Goal: Information Seeking & Learning: Learn about a topic

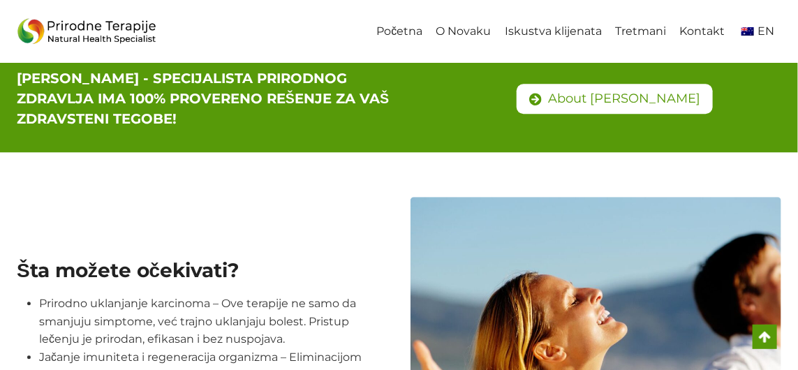
scroll to position [1209, 0]
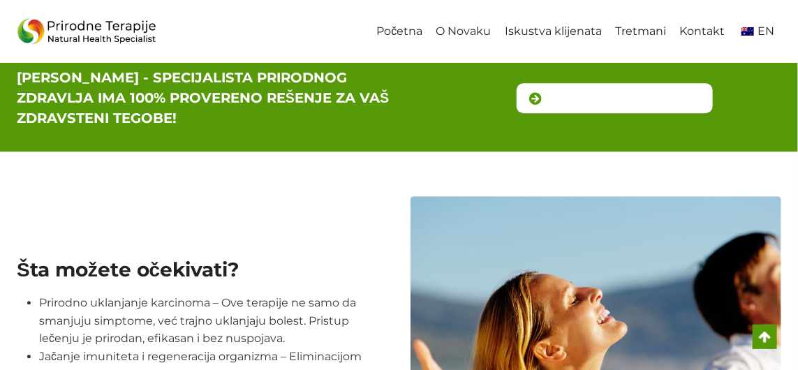
click at [624, 103] on span "About [PERSON_NAME]" at bounding box center [624, 98] width 152 height 20
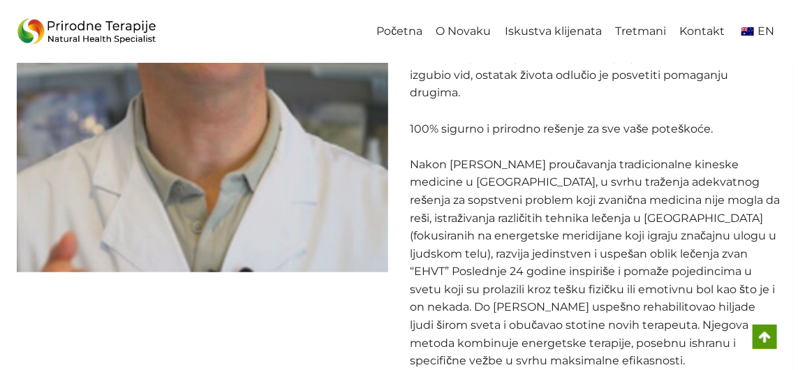
scroll to position [272, 0]
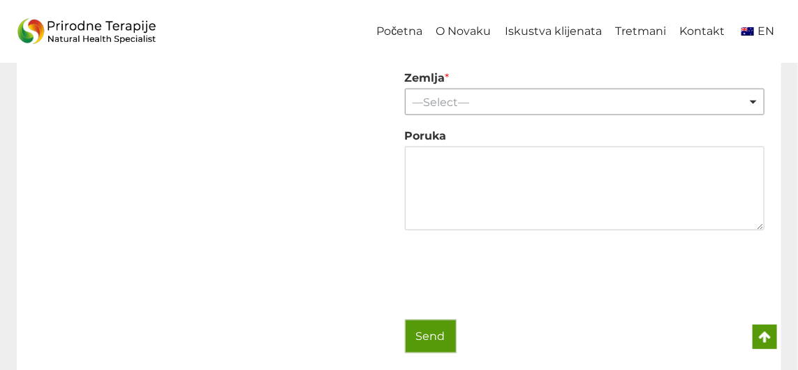
scroll to position [2433, 0]
